Goal: Navigation & Orientation: Find specific page/section

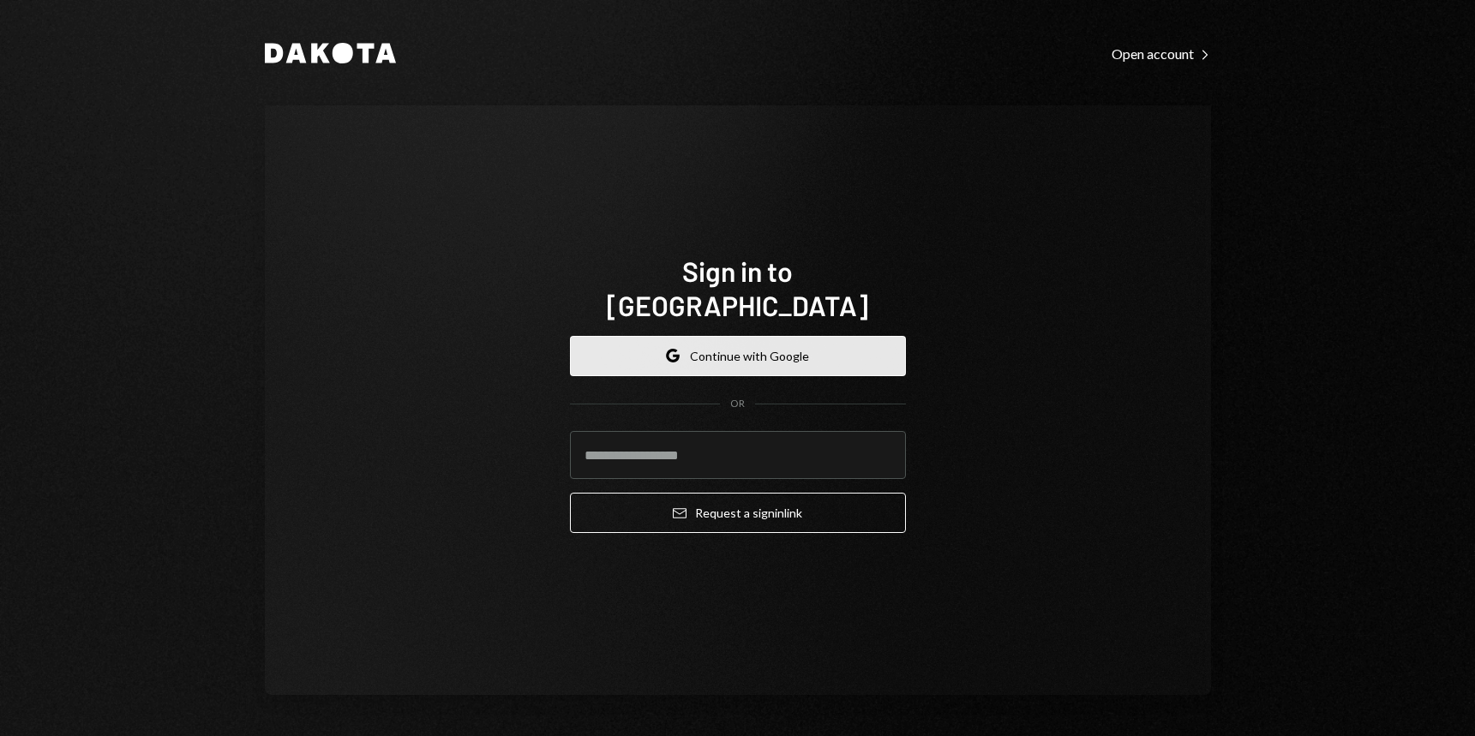
click at [673, 357] on icon "button" at bounding box center [672, 359] width 10 height 5
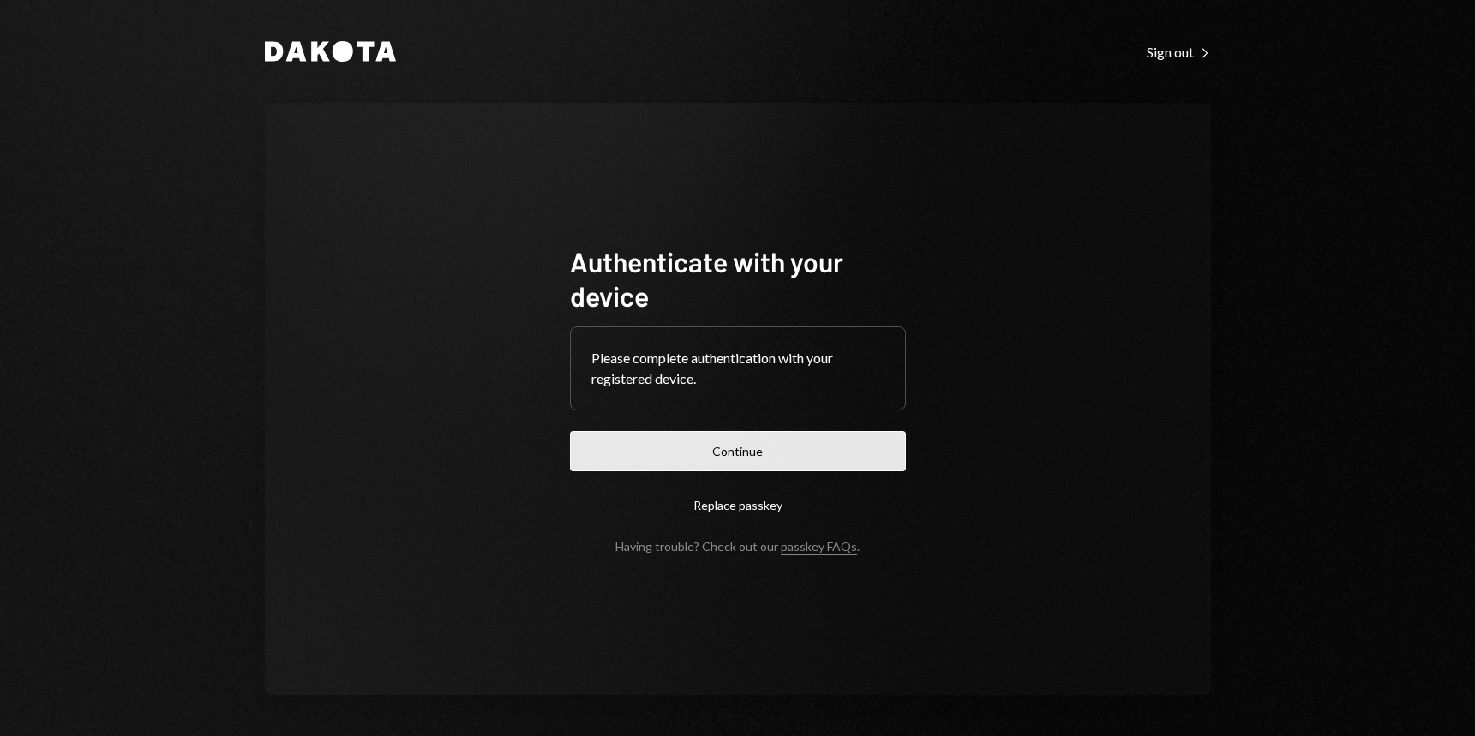
click at [779, 456] on button "Continue" at bounding box center [738, 451] width 336 height 40
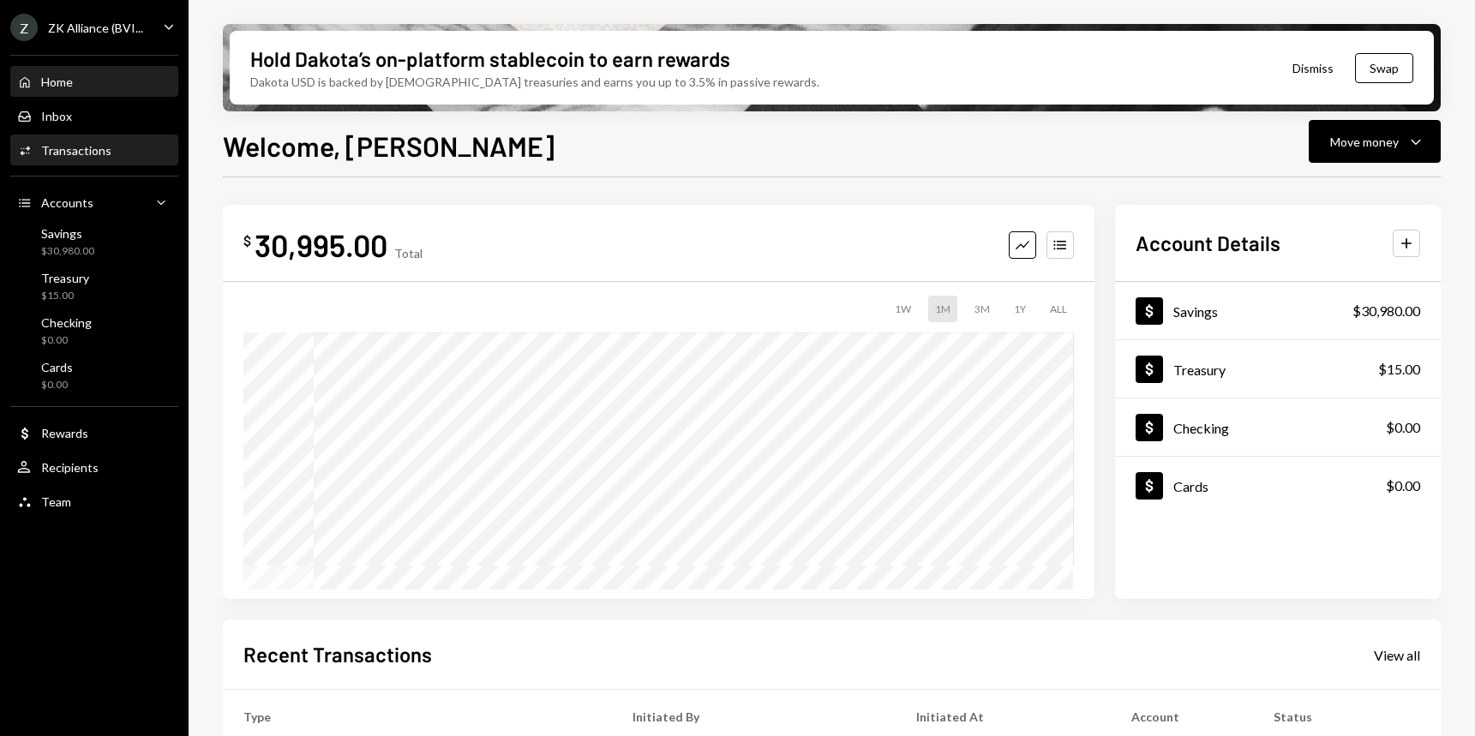
click at [88, 153] on div "Transactions" at bounding box center [76, 150] width 70 height 15
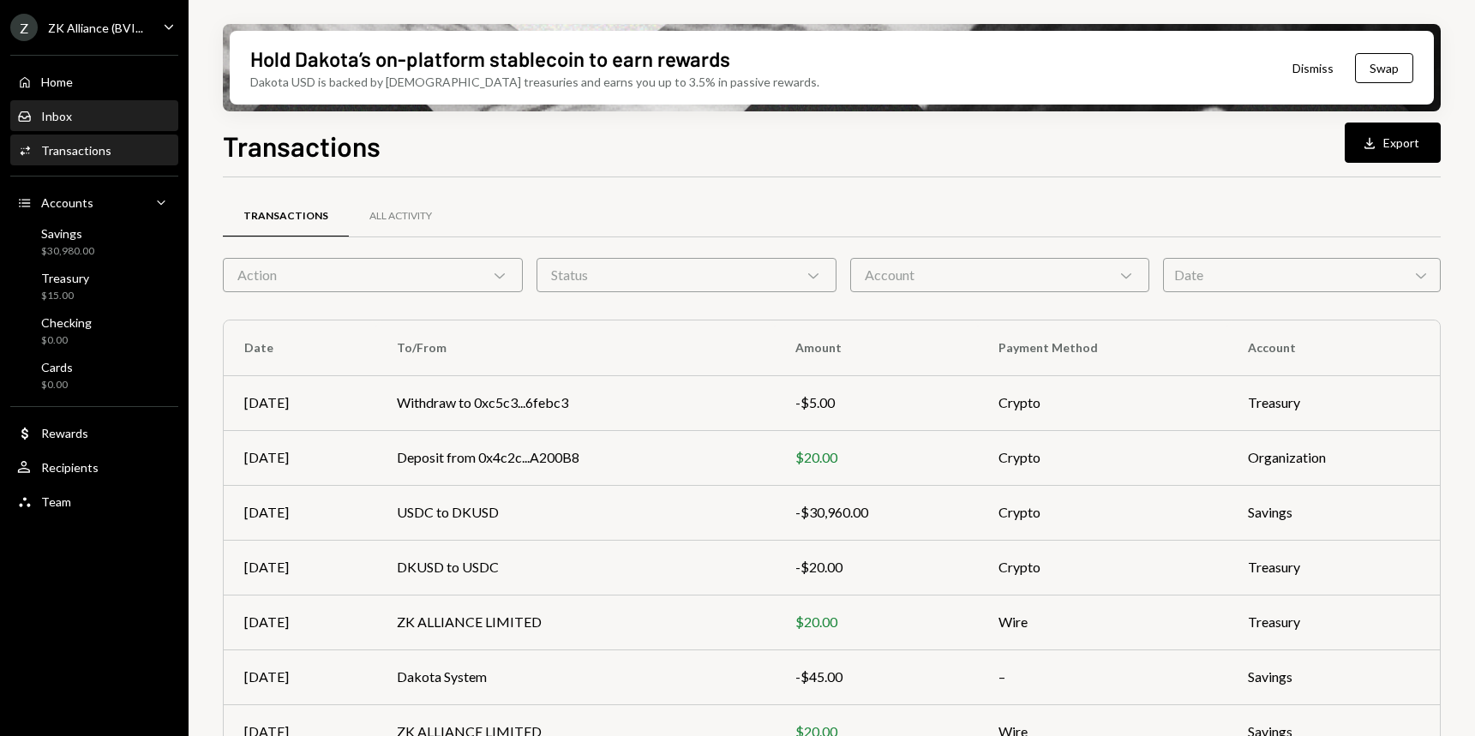
click at [78, 122] on div "Inbox Inbox" at bounding box center [94, 116] width 154 height 15
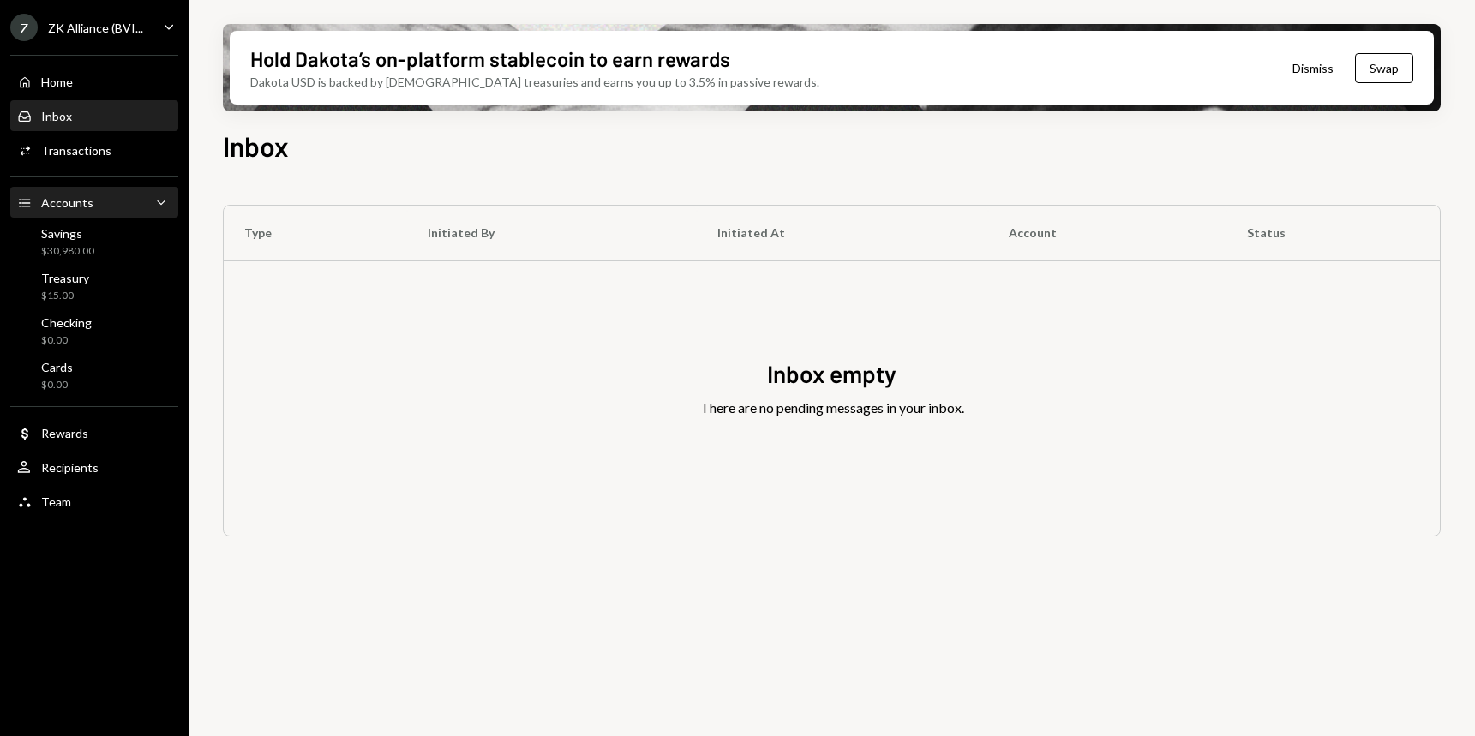
click at [120, 207] on div "Accounts Accounts Caret Down" at bounding box center [94, 203] width 154 height 19
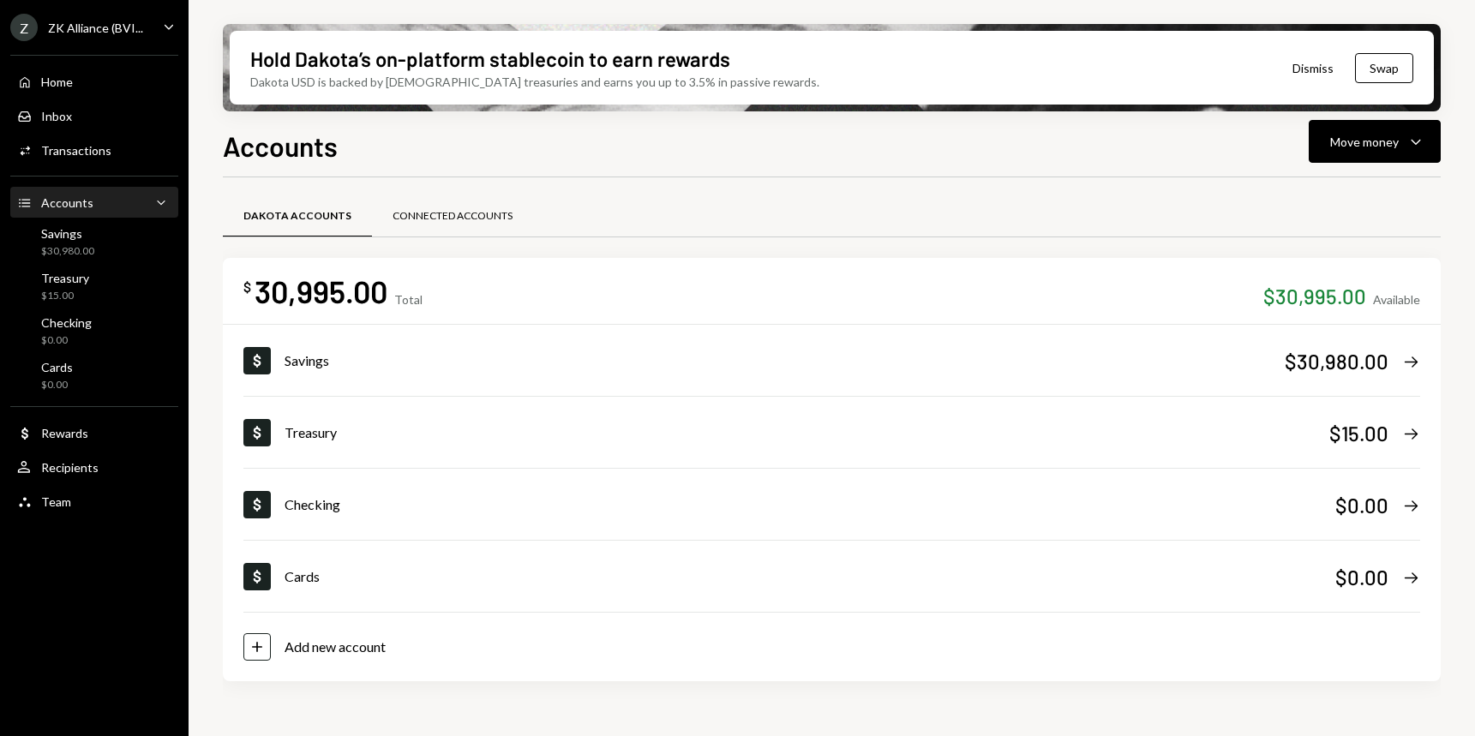
click at [446, 222] on div "Connected Accounts" at bounding box center [452, 216] width 120 height 15
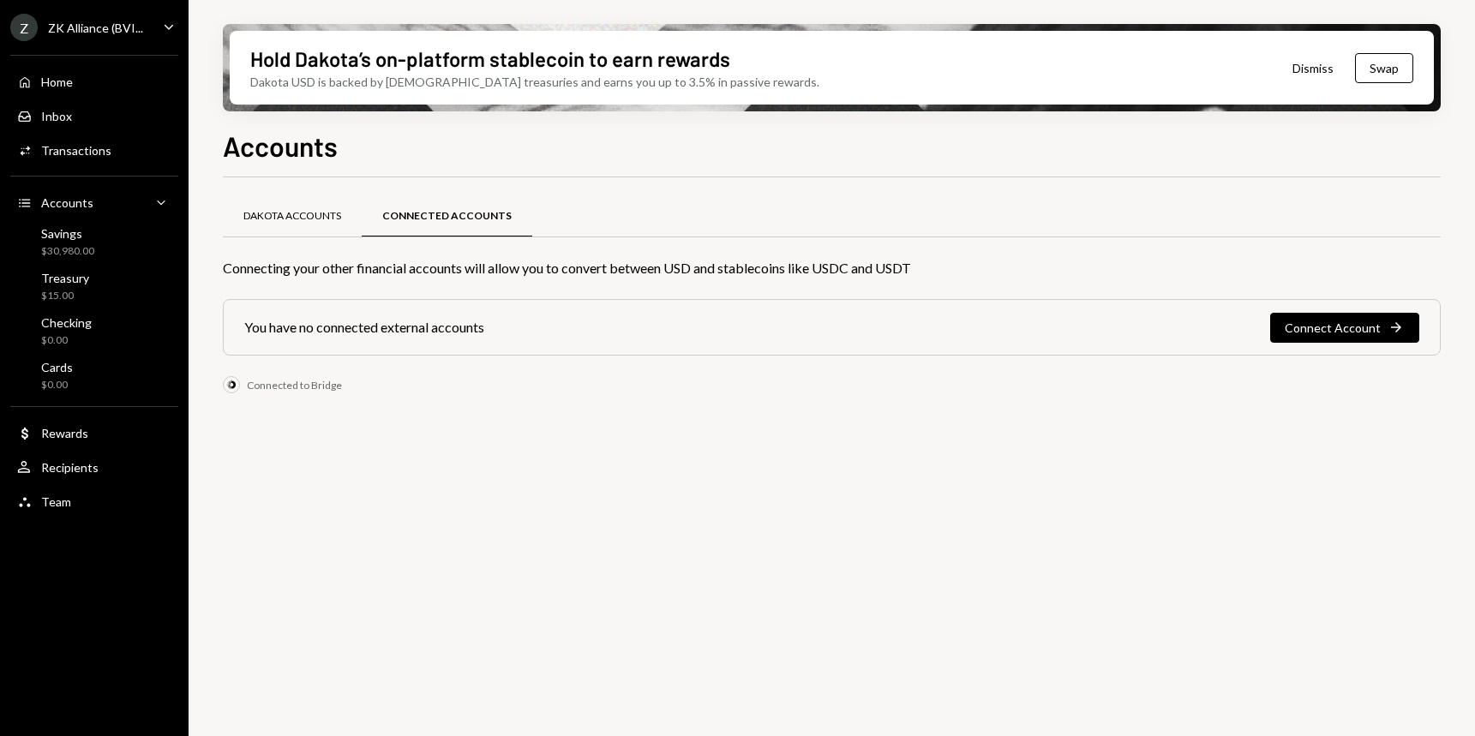
click at [302, 211] on div "Dakota Accounts" at bounding box center [292, 216] width 98 height 15
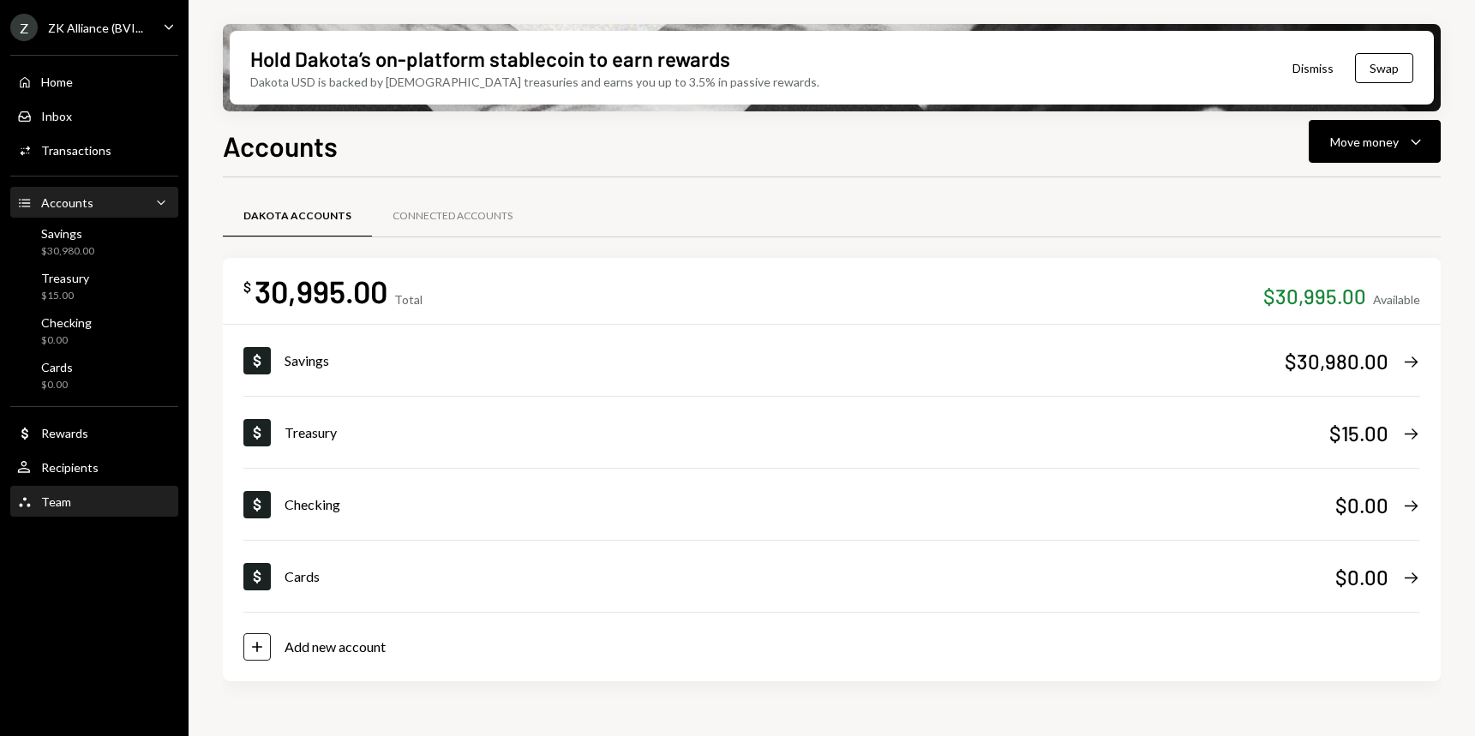
click at [96, 488] on div "Team Team" at bounding box center [94, 502] width 154 height 29
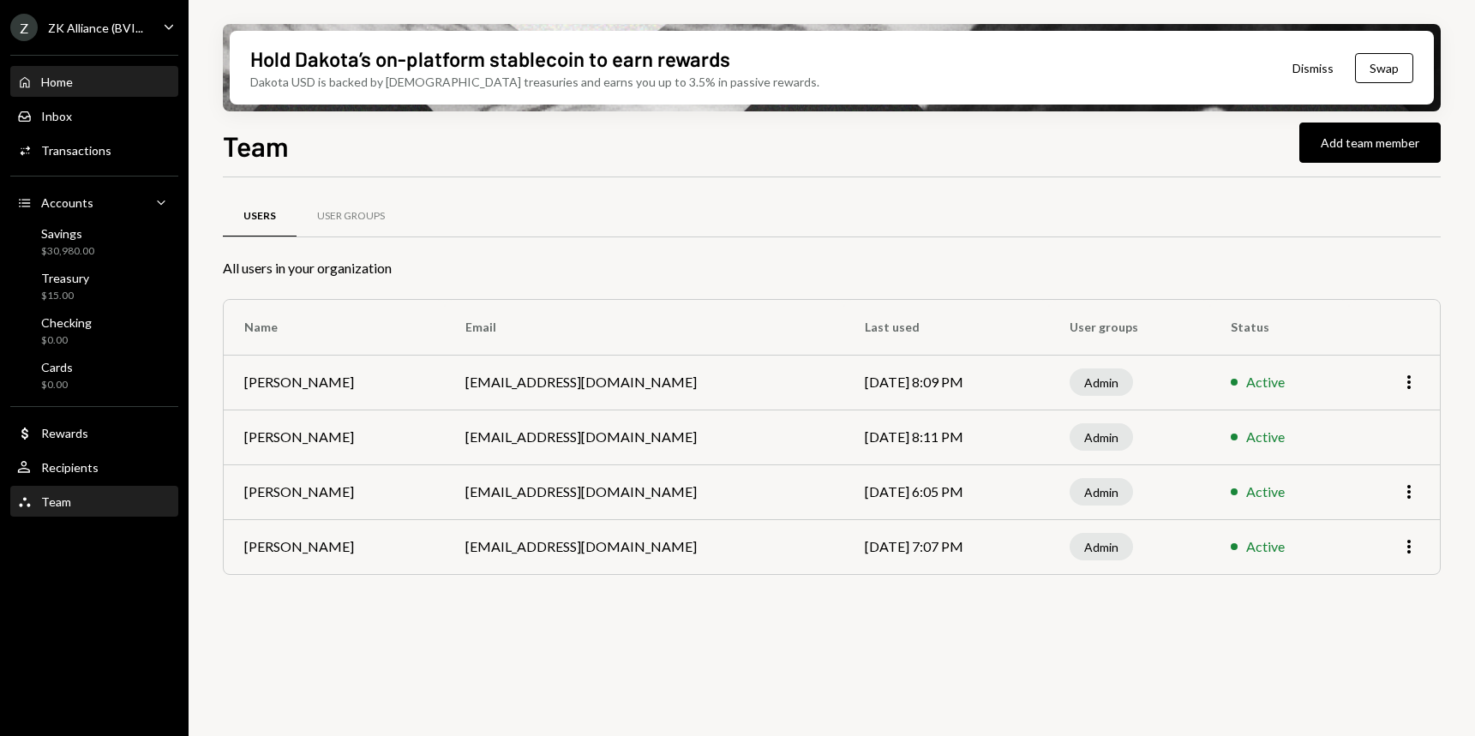
click at [50, 87] on div "Home" at bounding box center [57, 82] width 32 height 15
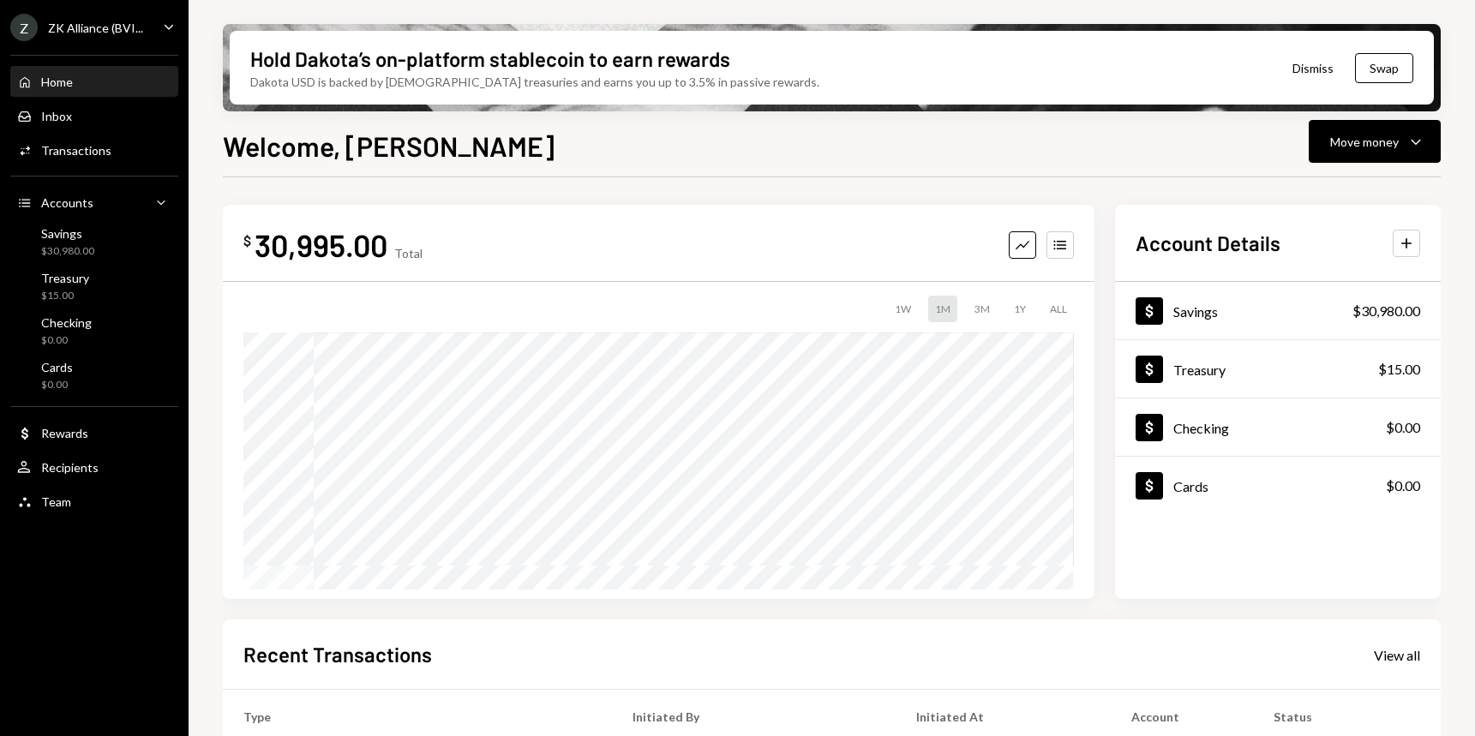
click at [1303, 74] on button "Dismiss" at bounding box center [1313, 68] width 84 height 40
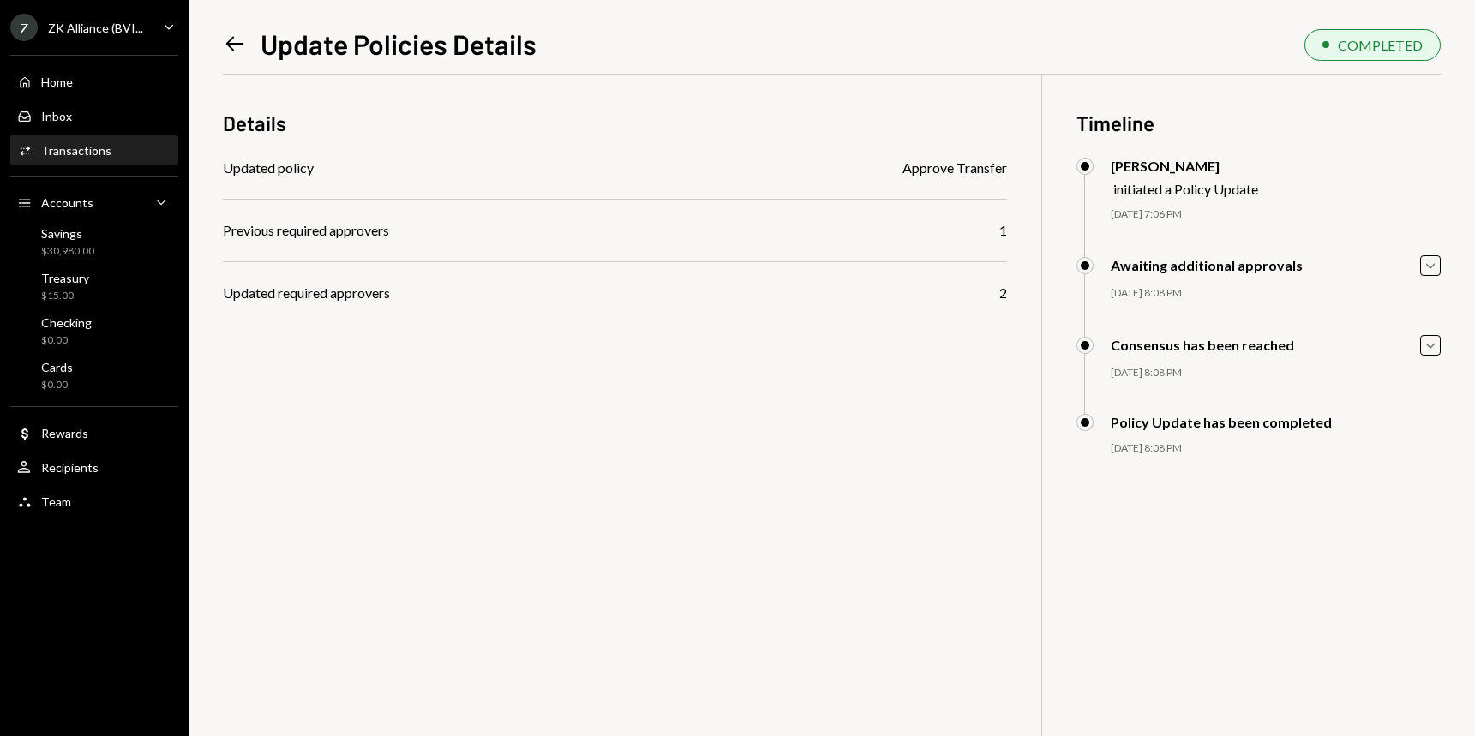
click at [961, 276] on div "Updated policy Approve Transfer Previous required approvers 1 Updated required …" at bounding box center [615, 231] width 784 height 146
click at [1005, 301] on div "2" at bounding box center [1003, 293] width 8 height 21
click at [964, 238] on div "Previous required approvers 1" at bounding box center [615, 230] width 784 height 21
click at [985, 228] on div "Previous required approvers 1" at bounding box center [615, 230] width 784 height 21
click at [998, 171] on div "Approve Transfer" at bounding box center [954, 168] width 105 height 21
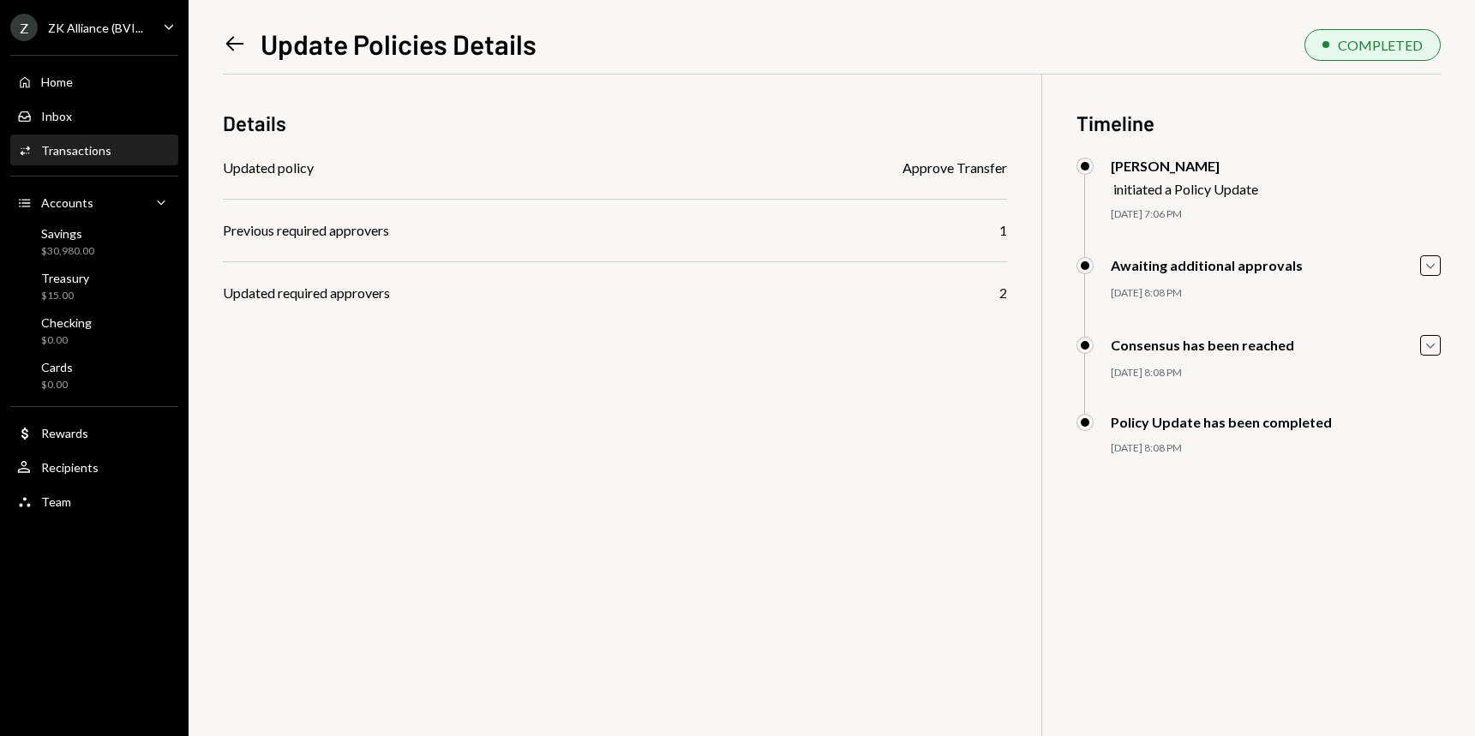
click at [989, 276] on div "Updated policy Approve Transfer Previous required approvers 1 Updated required …" at bounding box center [615, 231] width 784 height 146
click at [1424, 353] on icon "Caret Down" at bounding box center [1430, 345] width 19 height 19
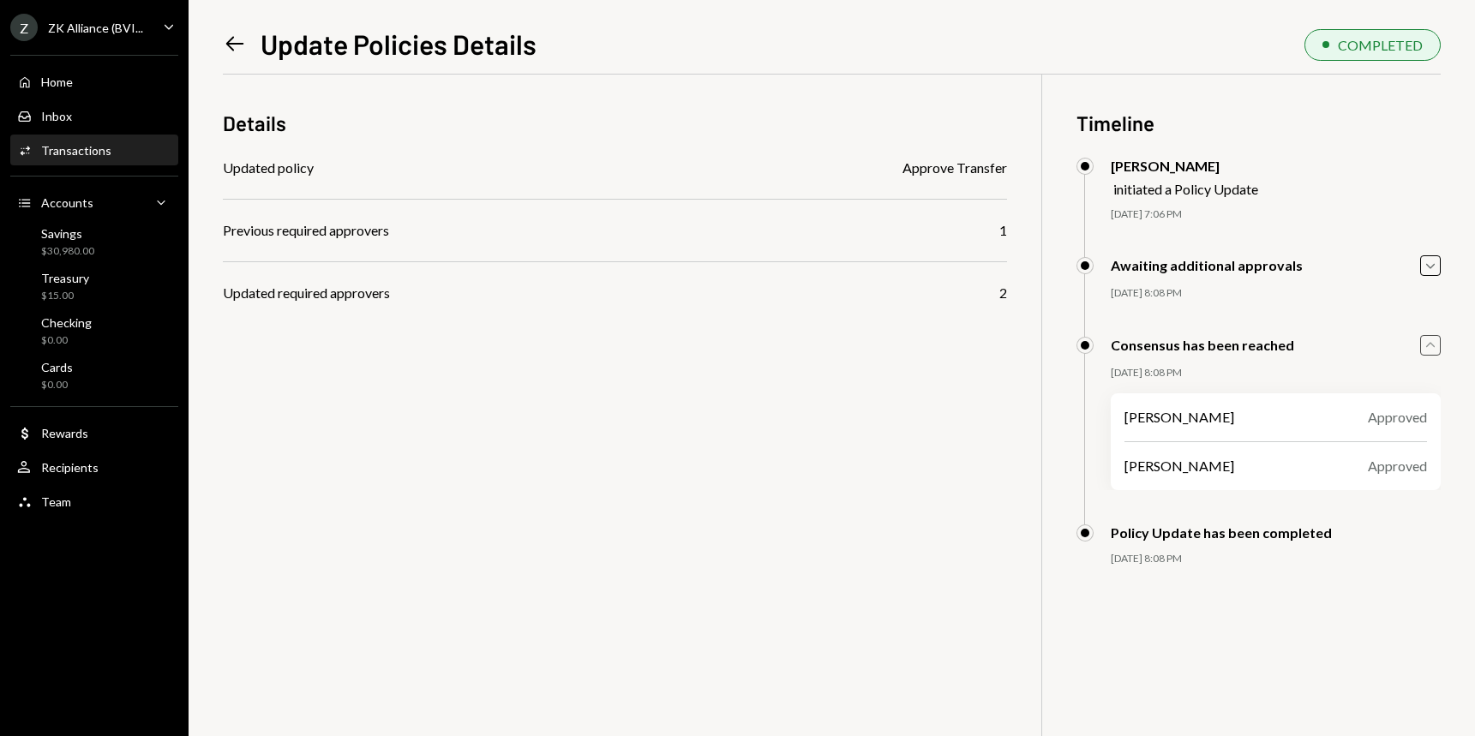
click at [1425, 345] on icon "Caret Up" at bounding box center [1430, 345] width 19 height 19
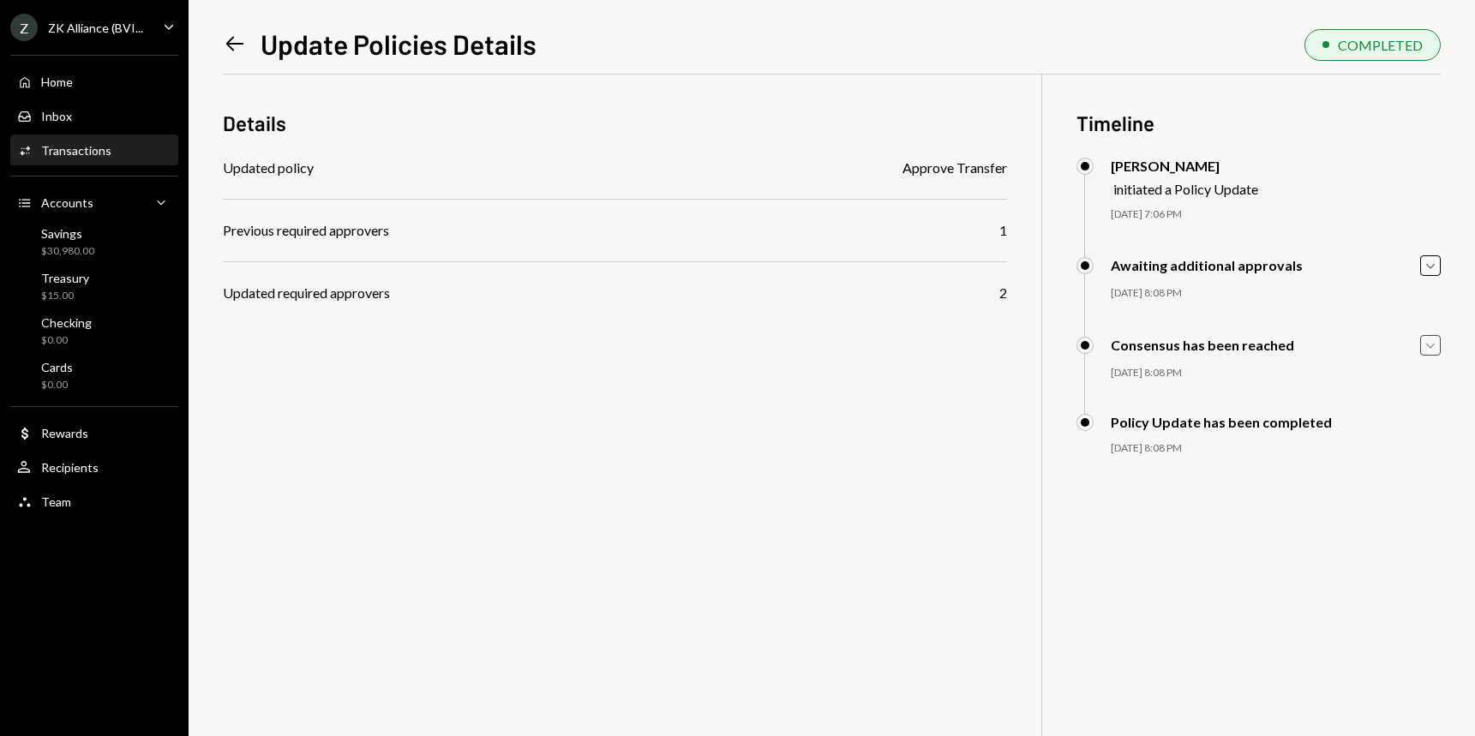
click at [1443, 260] on div "Left Arrow Update Policies Details COMPLETED Details Updated policy Approve Tra…" at bounding box center [832, 368] width 1286 height 736
click at [1427, 266] on icon "Caret Down" at bounding box center [1430, 265] width 19 height 19
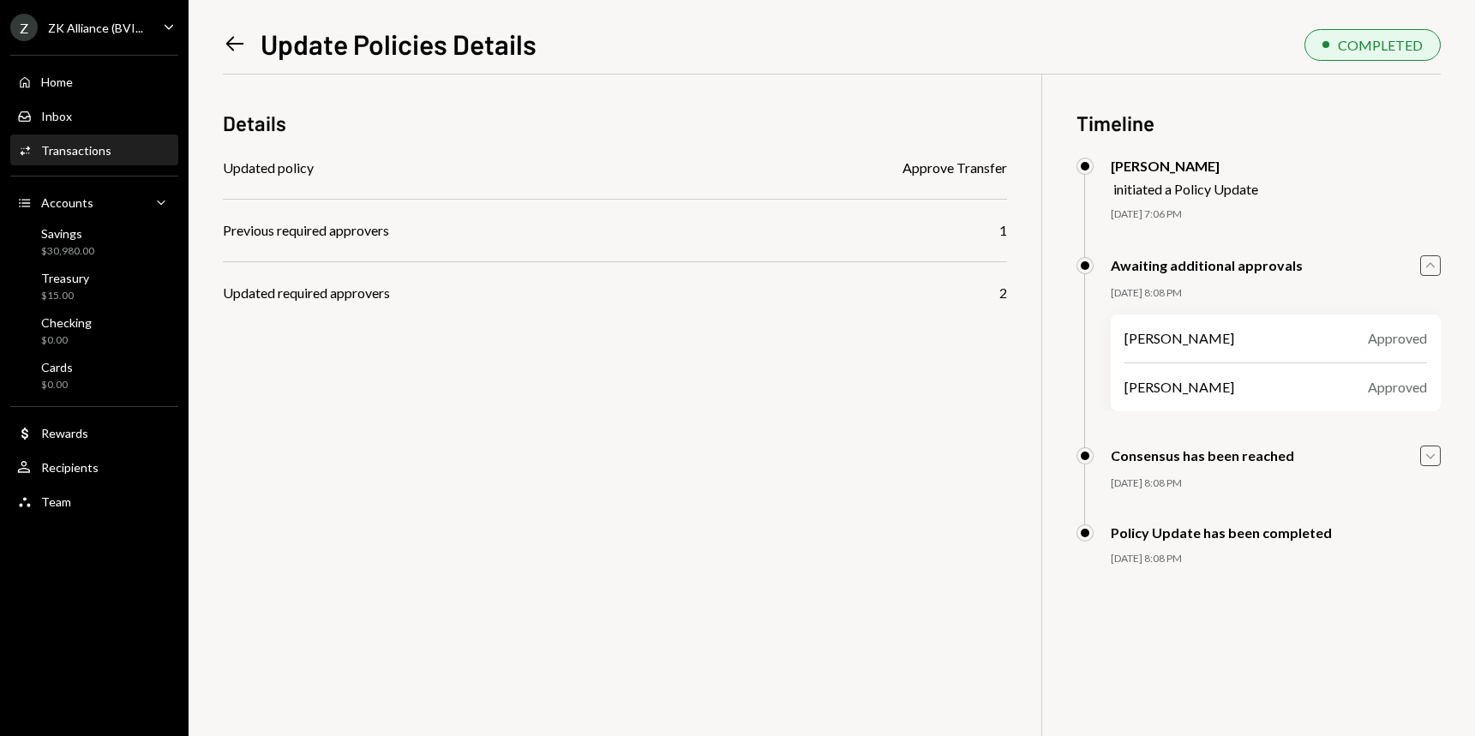
click at [1427, 266] on icon "button" at bounding box center [1430, 265] width 9 height 5
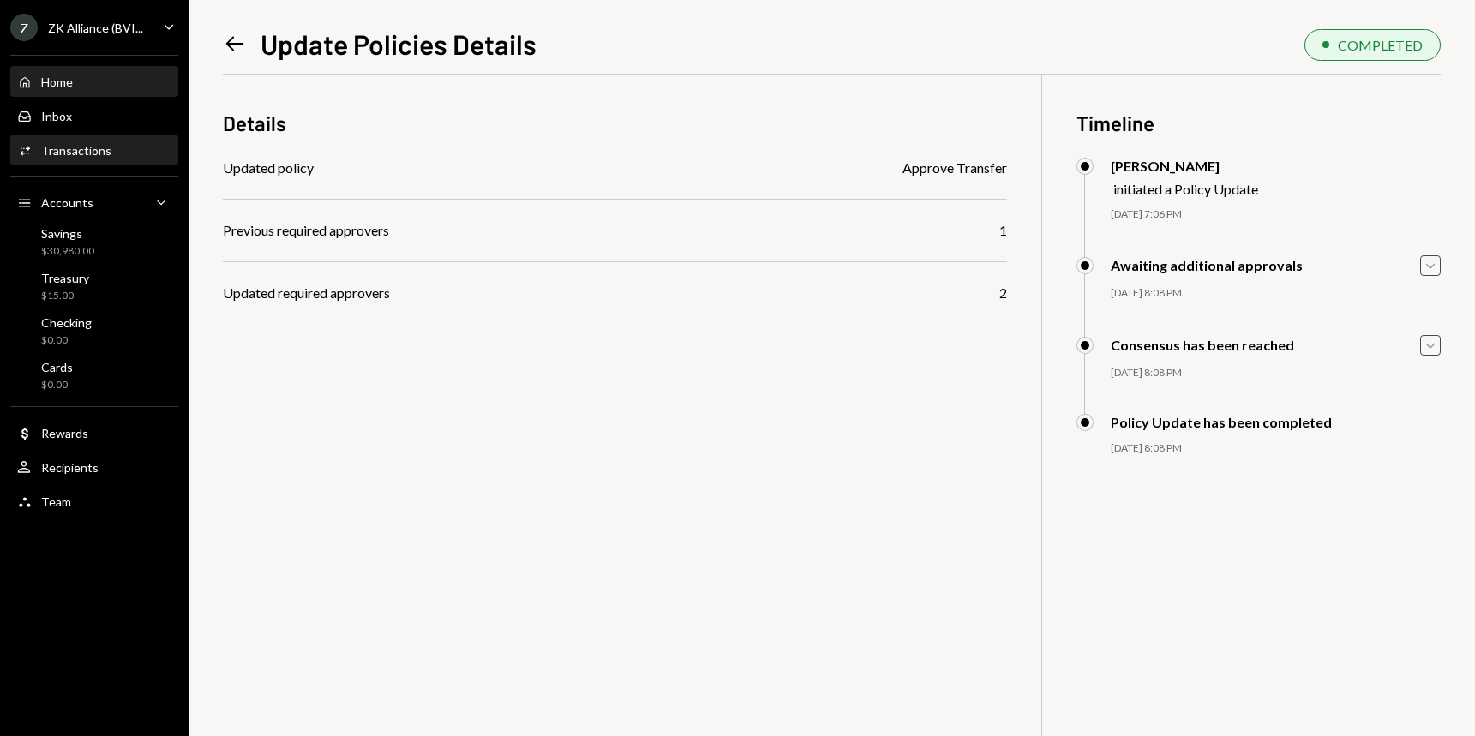
click at [56, 90] on div "Home Home" at bounding box center [94, 82] width 154 height 29
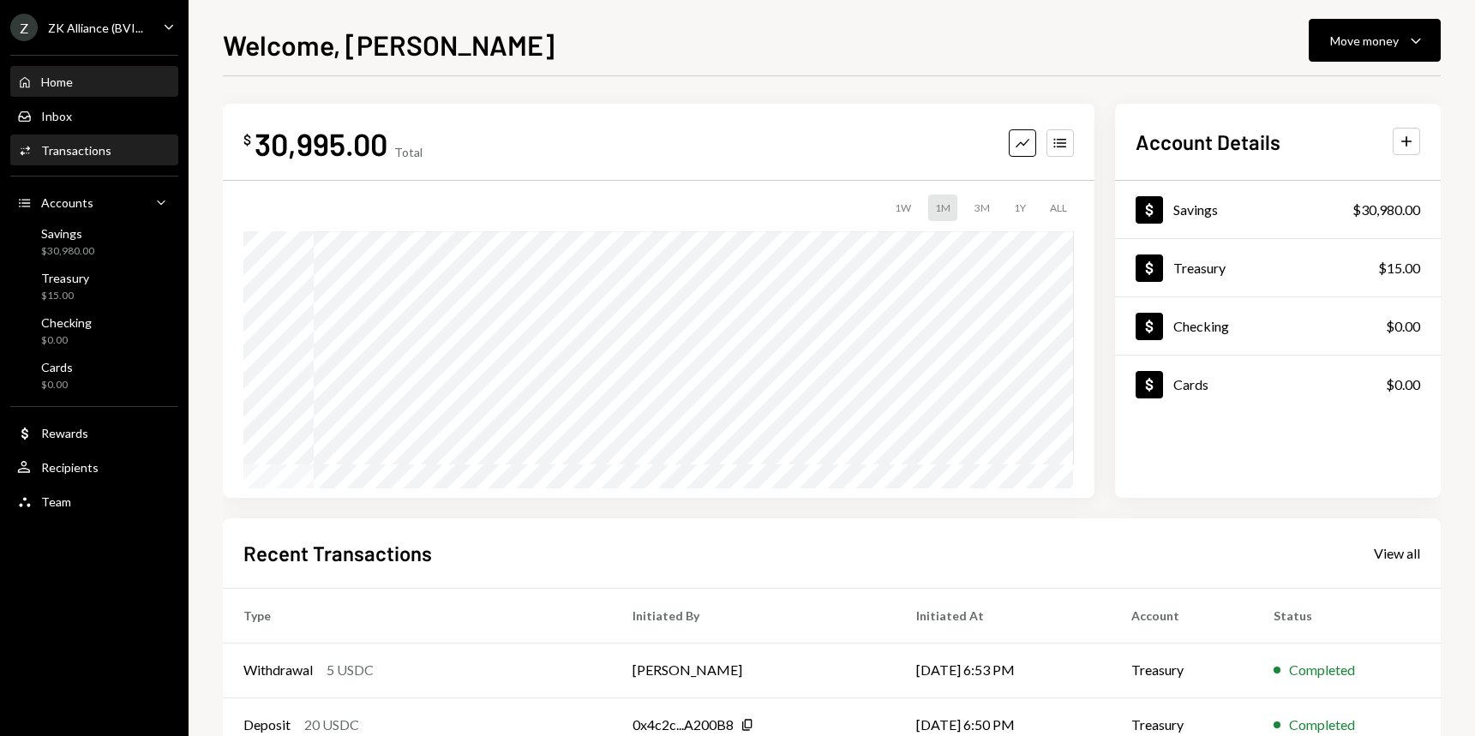
click at [89, 163] on div "Activities Transactions" at bounding box center [94, 150] width 154 height 29
